Goal: Task Accomplishment & Management: Manage account settings

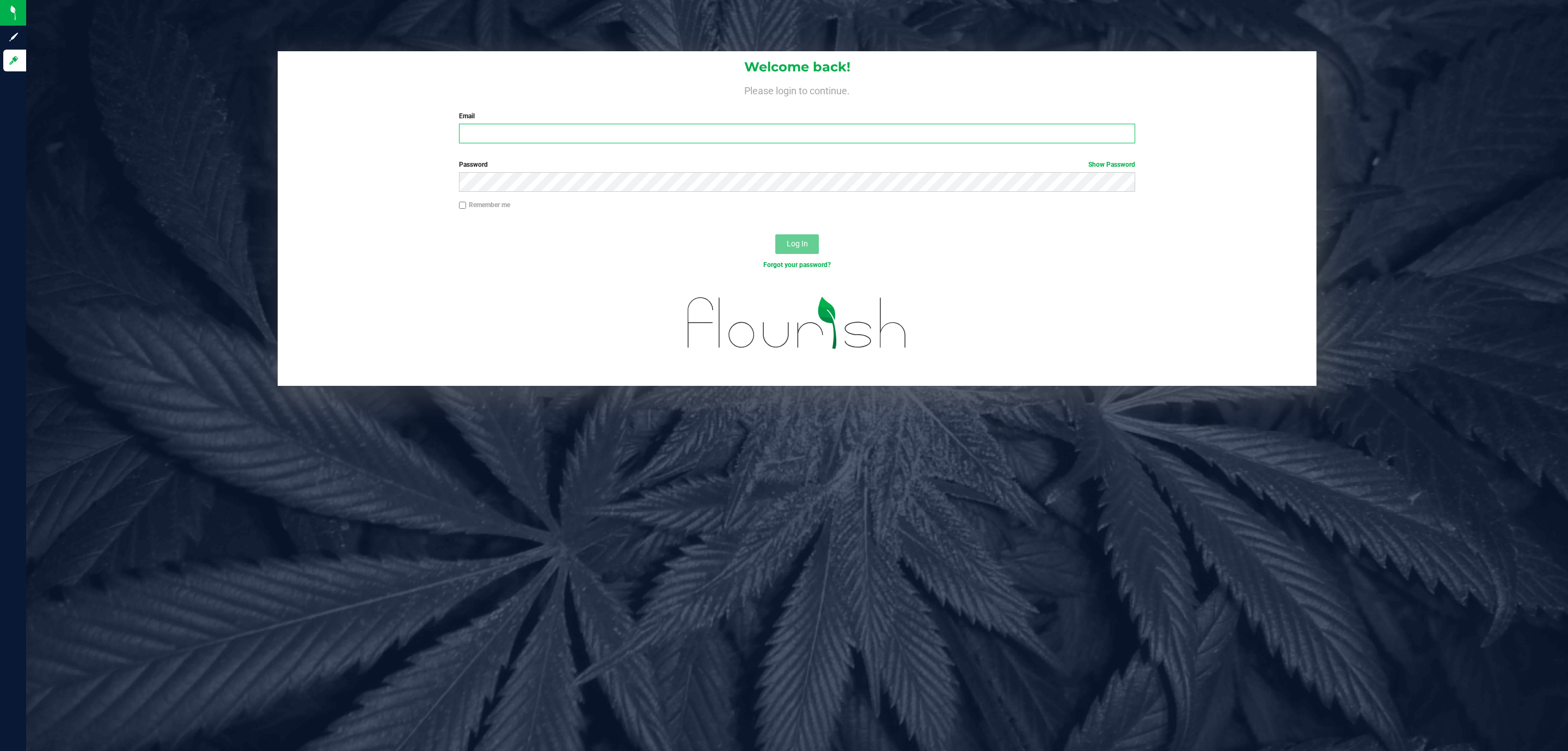
click at [562, 124] on input "Email" at bounding box center [796, 133] width 676 height 19
type input "[EMAIL_ADDRESS][DOMAIN_NAME]"
click at [775, 235] on button "Log In" at bounding box center [796, 244] width 43 height 19
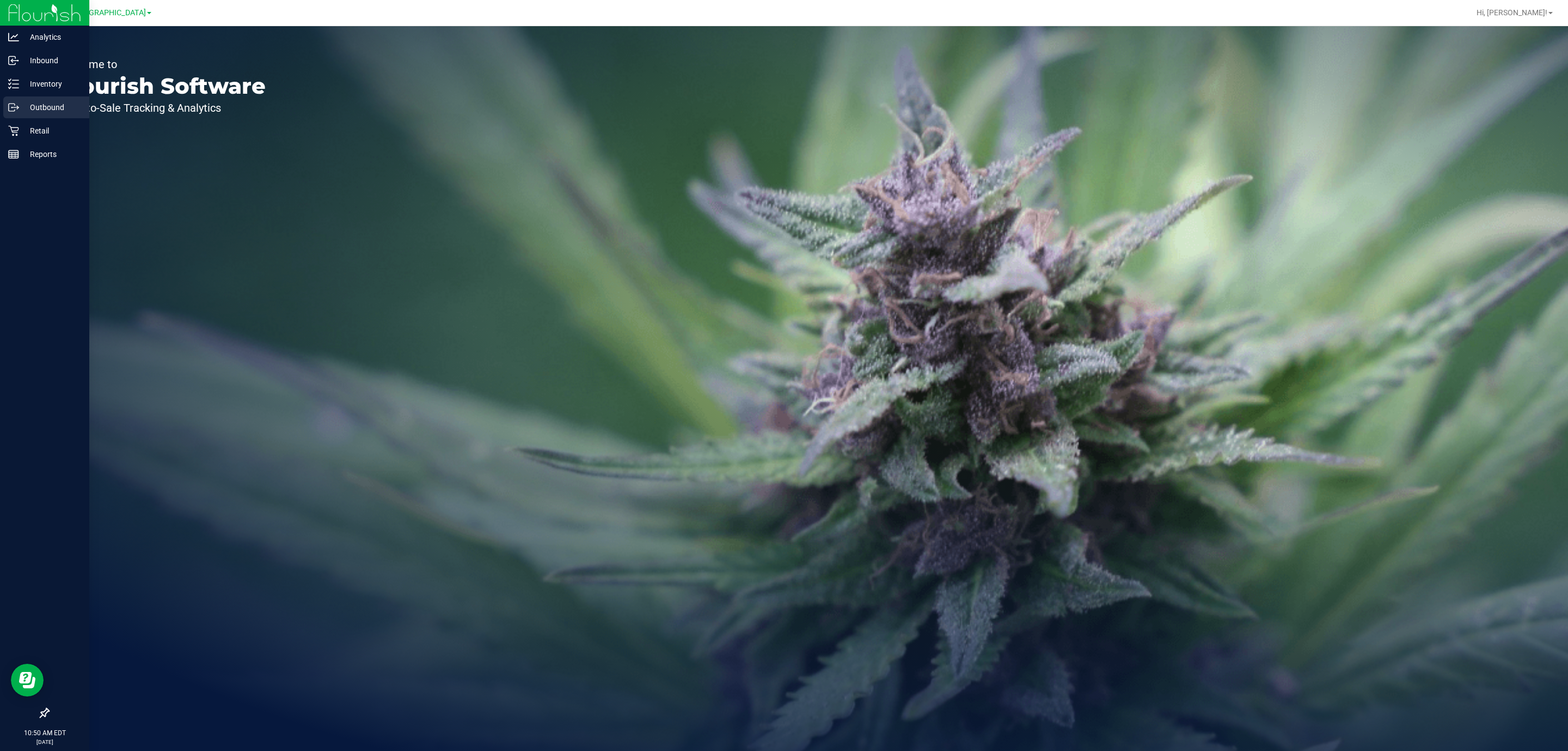
click at [28, 113] on p "Outbound" at bounding box center [52, 107] width 65 height 13
click at [28, 128] on p "Retail" at bounding box center [52, 130] width 65 height 13
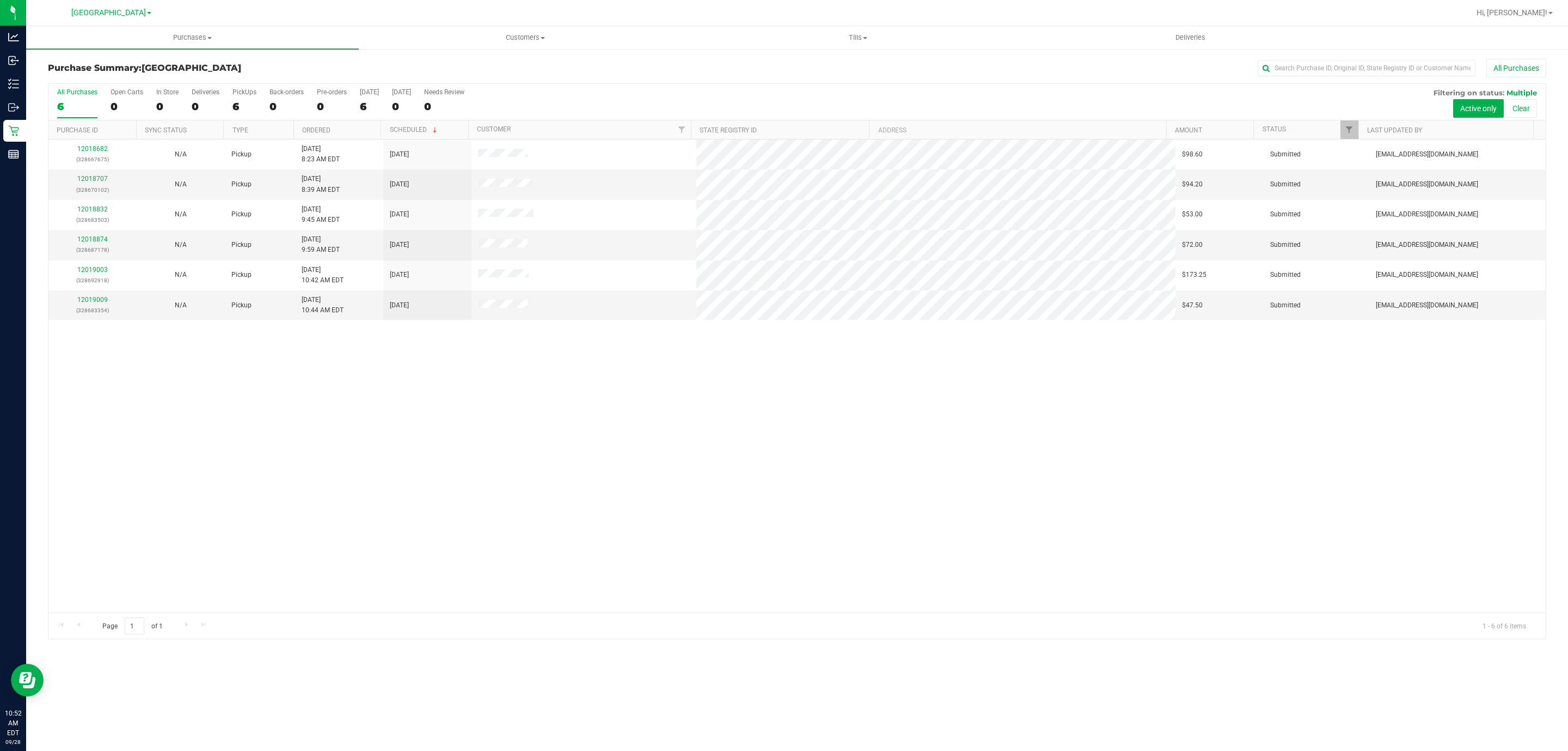
click at [899, 351] on div "12018682 (328667675) N/A Pickup 9/28/2025 8:23 AM EDT 9/28/2025 $98.60 Submitte…" at bounding box center [796, 376] width 1497 height 472
